Goal: Task Accomplishment & Management: Use online tool/utility

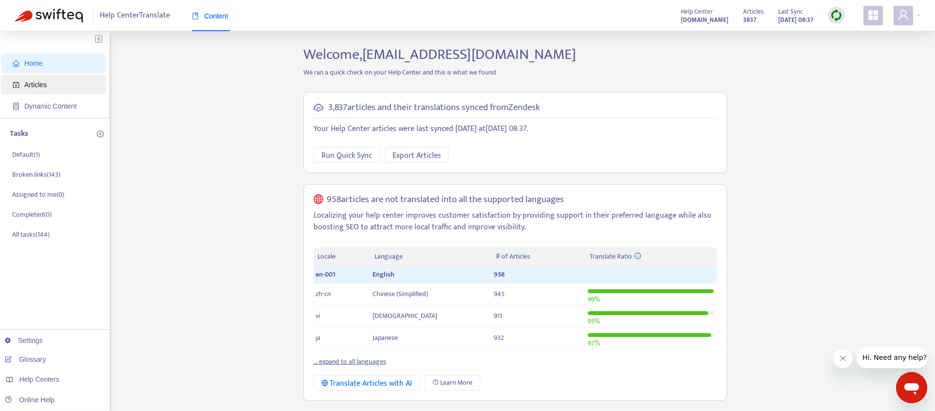
click at [53, 84] on span "Articles" at bounding box center [56, 84] width 86 height 19
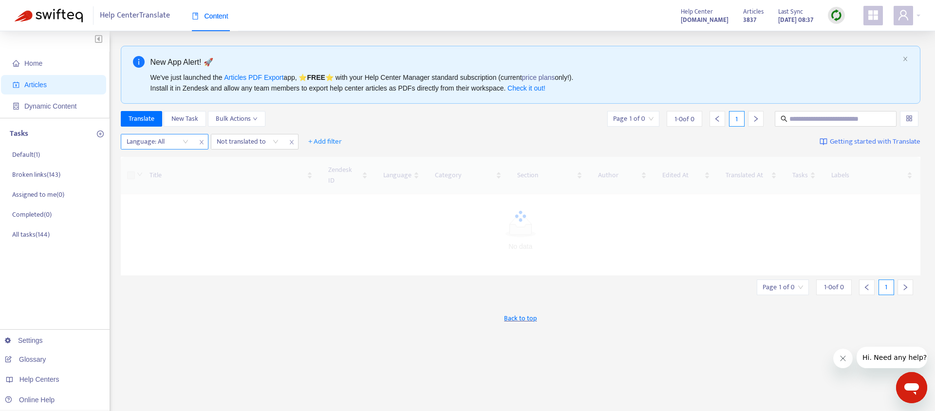
click at [180, 143] on div at bounding box center [152, 142] width 59 height 12
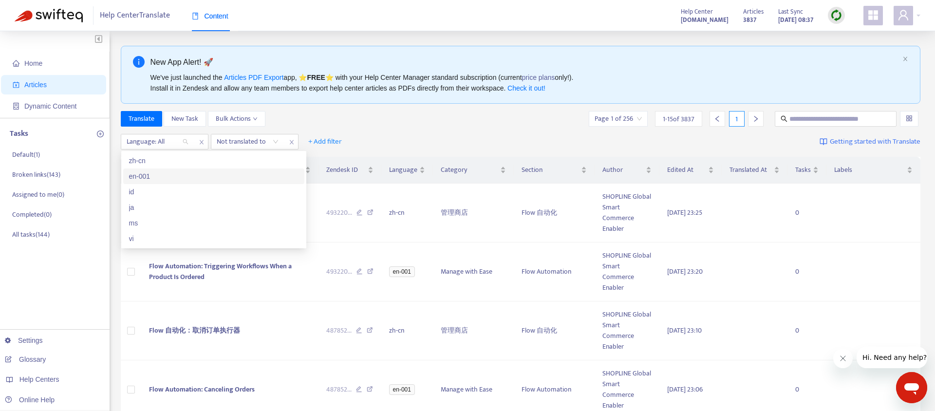
click at [172, 174] on div "en-001" at bounding box center [213, 176] width 169 height 11
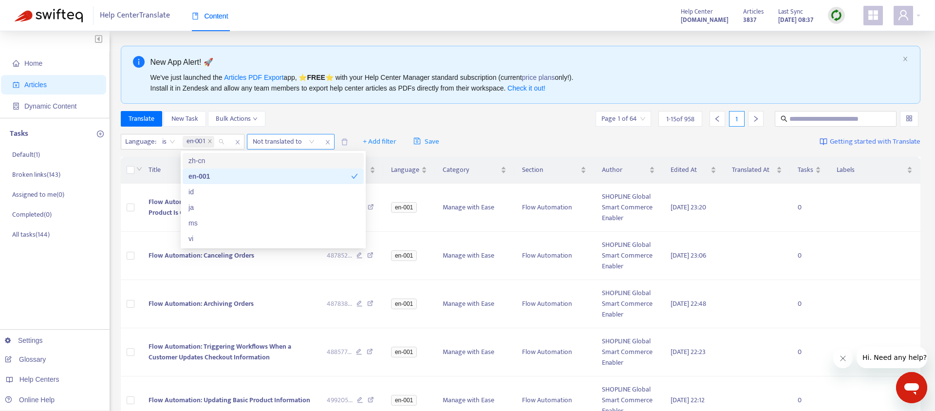
click at [296, 137] on div at bounding box center [278, 142] width 59 height 12
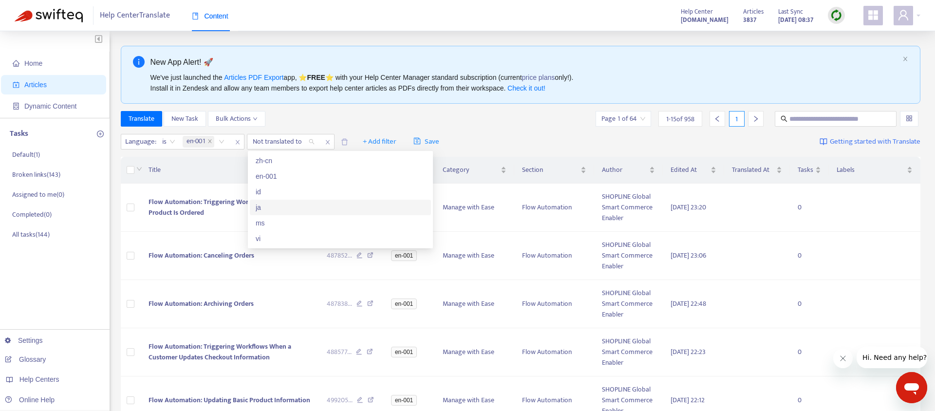
click at [288, 205] on div "ja" at bounding box center [340, 207] width 169 height 11
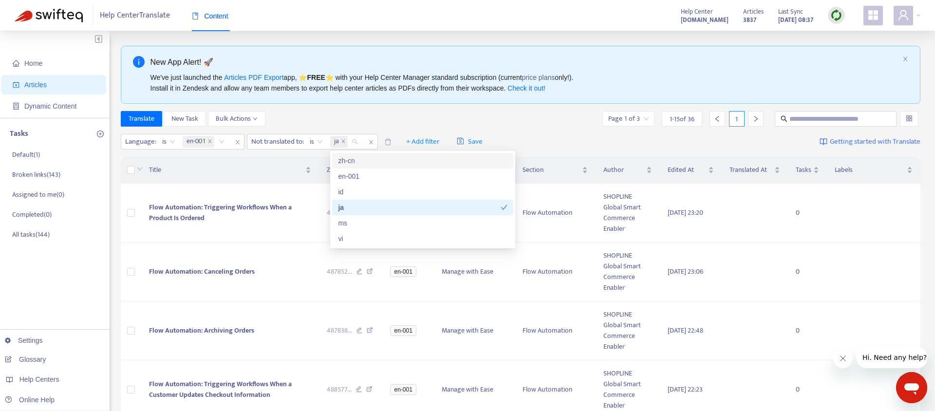
click at [480, 118] on div "Translate New Task Bulk Actions Page 1 of 3 1 - 15 of 36 1" at bounding box center [521, 119] width 800 height 16
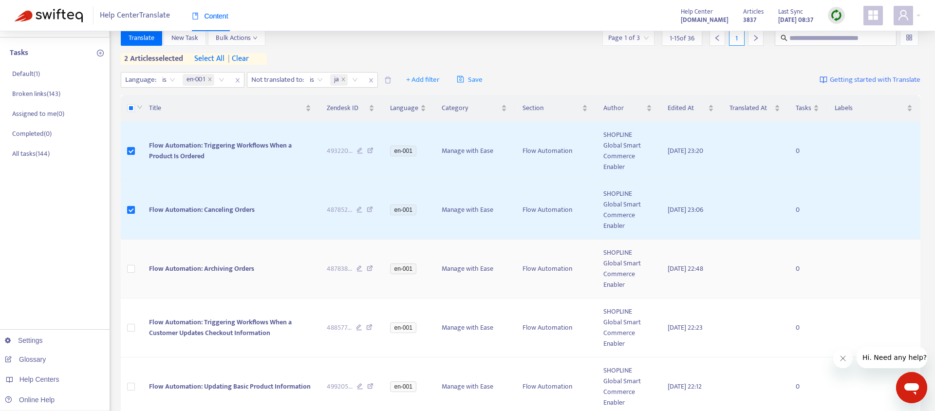
scroll to position [83, 0]
click at [127, 262] on label at bounding box center [131, 266] width 8 height 11
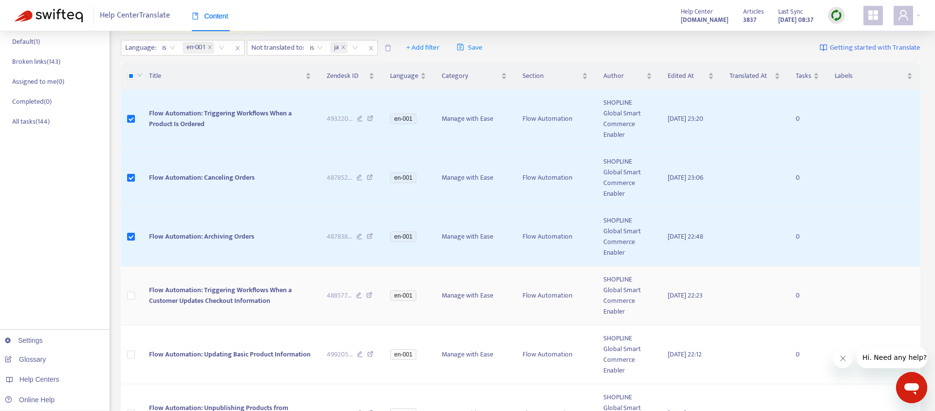
scroll to position [130, 0]
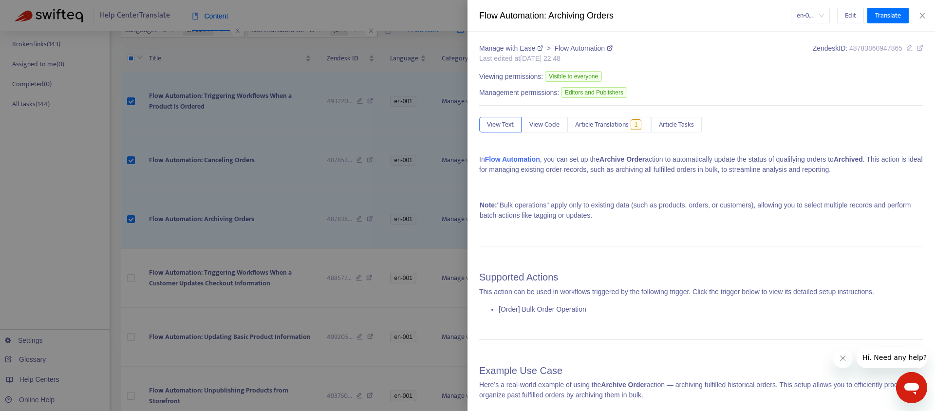
click at [129, 281] on div at bounding box center [467, 205] width 935 height 411
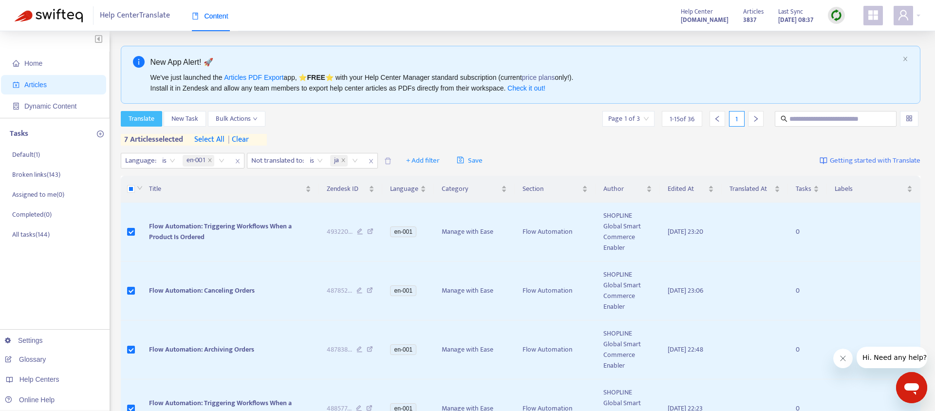
click at [136, 120] on span "Translate" at bounding box center [142, 118] width 26 height 11
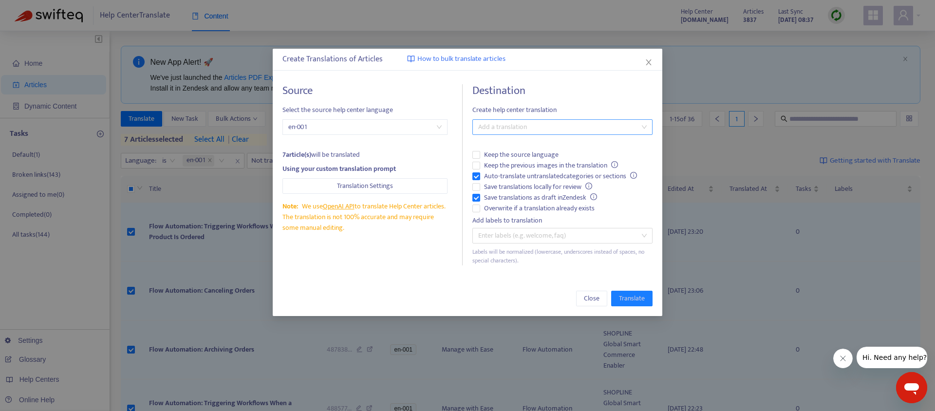
click at [513, 128] on div at bounding box center [557, 127] width 165 height 12
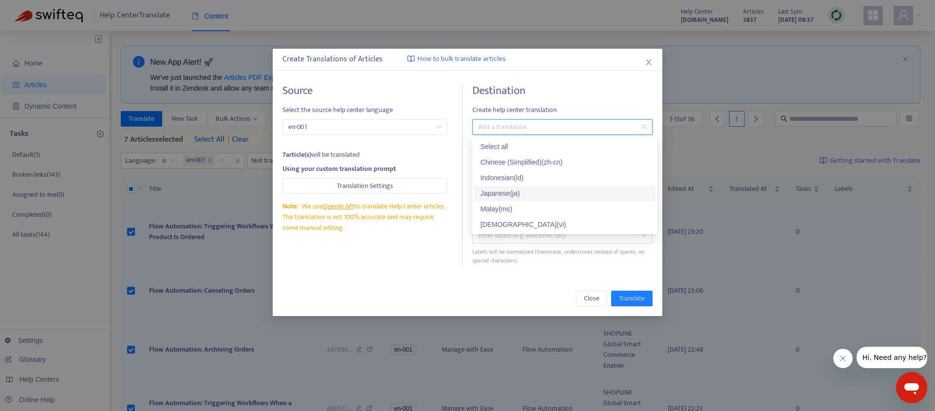
click at [514, 195] on div "Japanese ( ja )" at bounding box center [564, 193] width 169 height 11
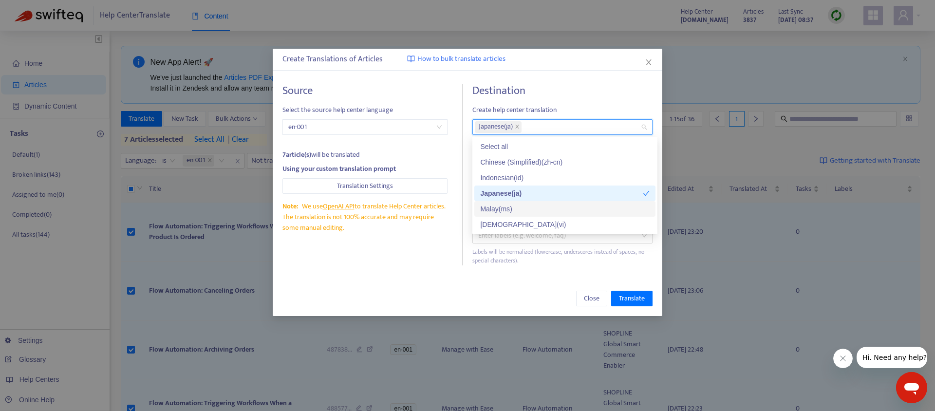
click at [439, 274] on div "Source Select the source help center language en-001 7 article(s) will be trans…" at bounding box center [467, 174] width 389 height 201
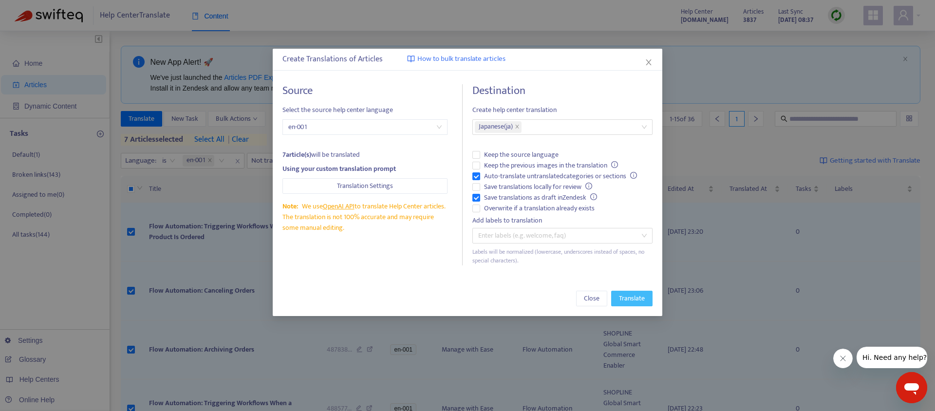
click at [639, 298] on span "Translate" at bounding box center [632, 298] width 26 height 11
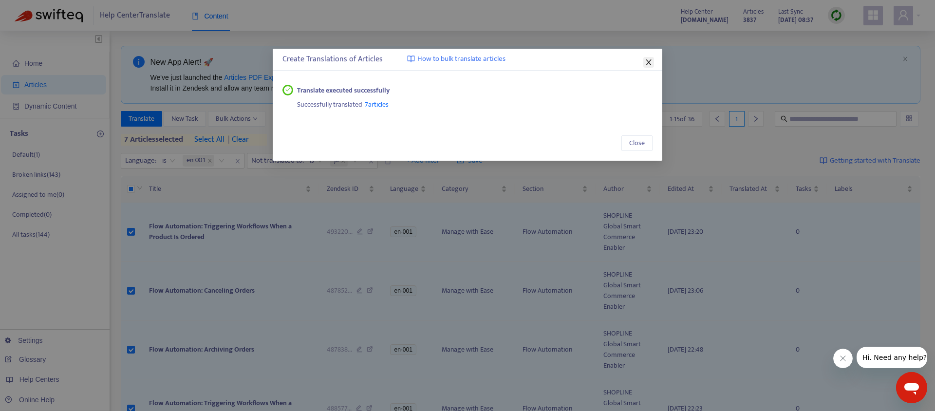
click at [646, 66] on icon "close" at bounding box center [648, 62] width 8 height 8
